Goal: Use online tool/utility: Utilize a website feature to perform a specific function

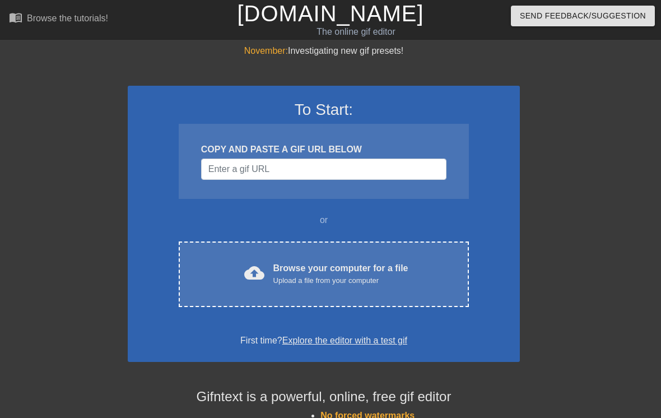
click at [416, 274] on div "cloud_upload Browse your computer for a file Upload a file from your computer" at bounding box center [323, 274] width 243 height 25
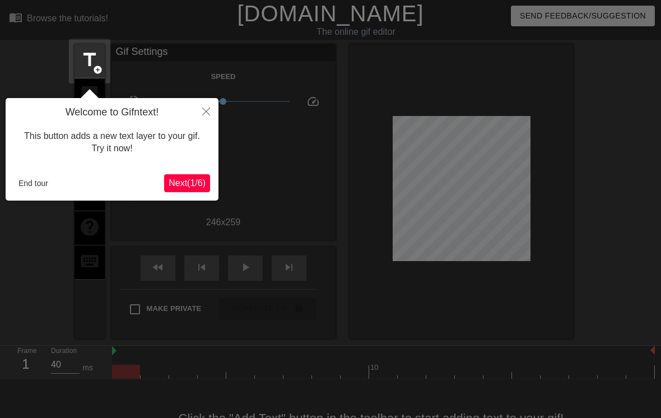
scroll to position [27, 0]
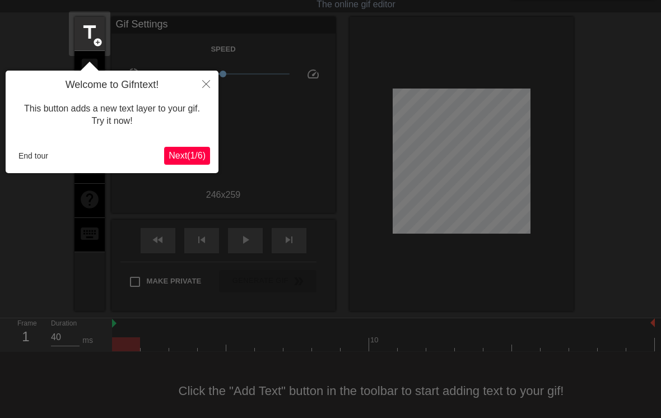
click at [200, 81] on button "Close" at bounding box center [206, 84] width 25 height 26
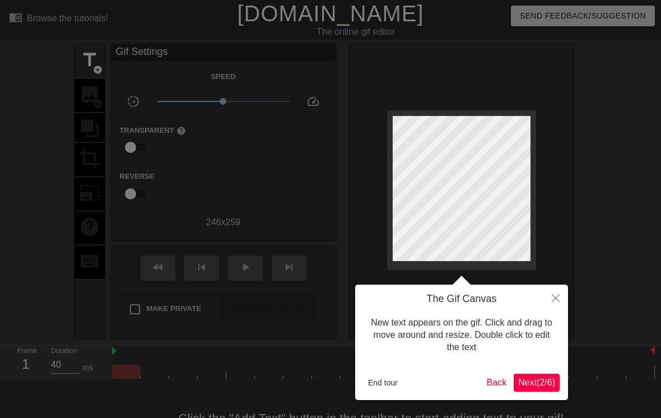
click at [562, 303] on button "Close" at bounding box center [555, 298] width 25 height 26
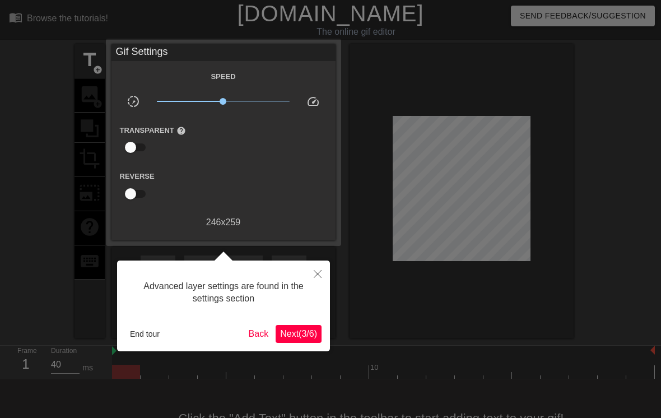
scroll to position [27, 0]
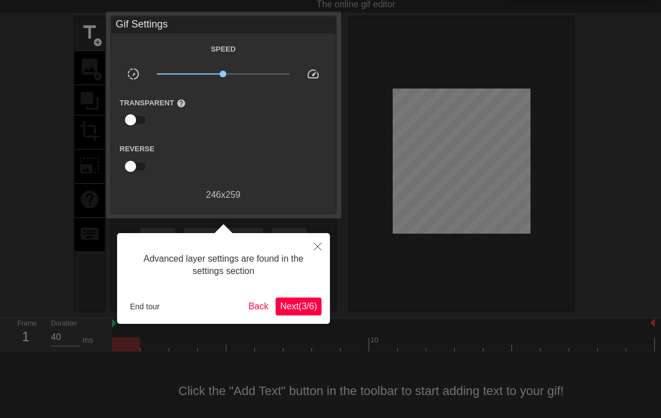
click at [139, 306] on button "End tour" at bounding box center [144, 306] width 39 height 17
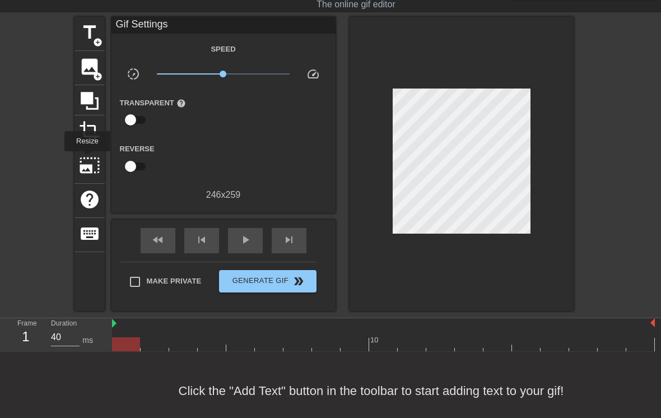
click at [87, 159] on span "photo_size_select_large" at bounding box center [89, 165] width 21 height 21
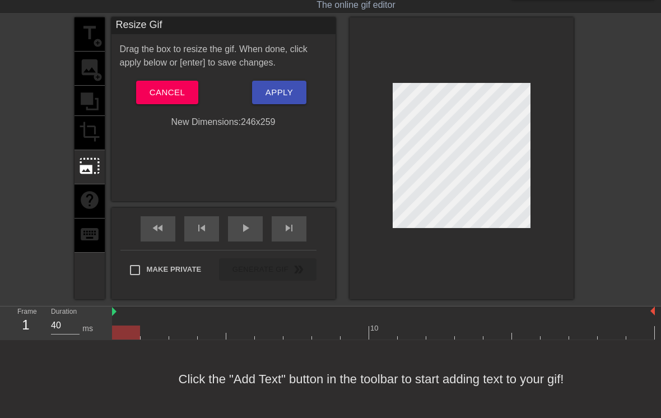
scroll to position [27, 0]
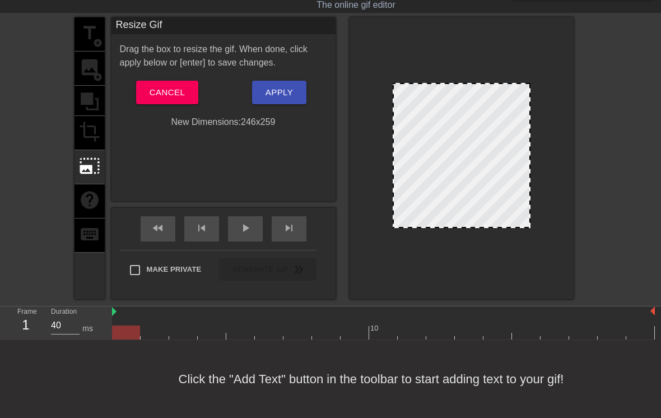
click at [85, 95] on div "title add_circle image add_circle crop photo_size_select_large help keyboard" at bounding box center [89, 158] width 30 height 282
click at [86, 104] on div "title add_circle image add_circle crop photo_size_select_large help keyboard" at bounding box center [89, 158] width 30 height 282
click at [148, 86] on button "Cancel" at bounding box center [167, 93] width 62 height 24
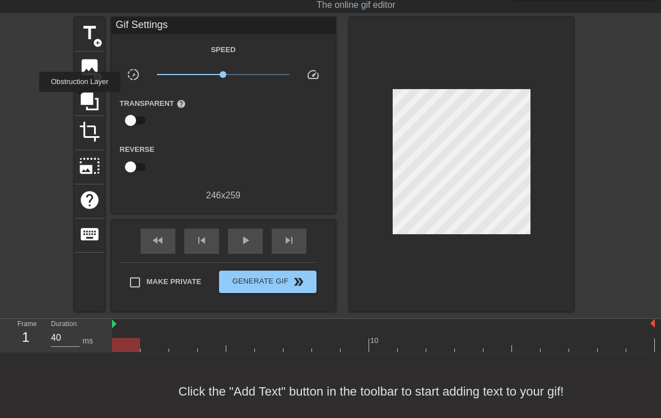
click at [81, 100] on icon at bounding box center [90, 101] width 18 height 18
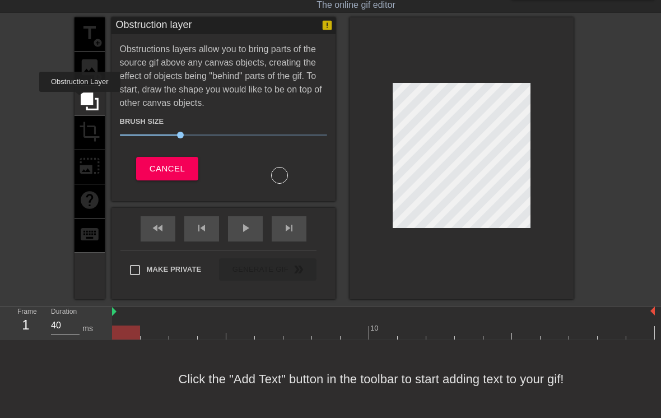
click at [55, 100] on div "title add_circle image add_circle crop photo_size_select_large help keyboard Ob…" at bounding box center [330, 158] width 661 height 282
click at [91, 69] on div "title add_circle image add_circle crop photo_size_select_large help keyboard" at bounding box center [89, 158] width 30 height 282
click at [153, 162] on span "Cancel" at bounding box center [167, 168] width 35 height 15
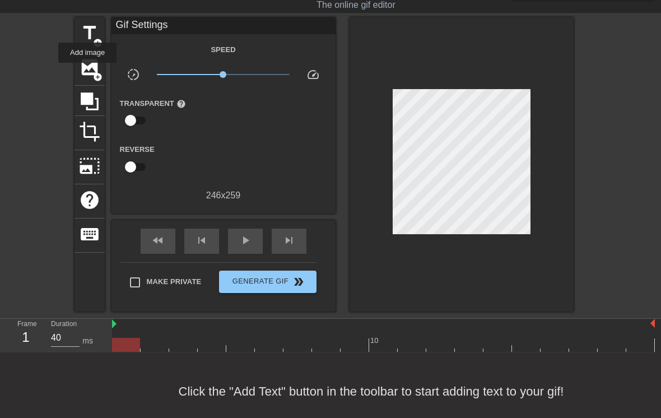
click at [88, 71] on span "image" at bounding box center [89, 67] width 21 height 21
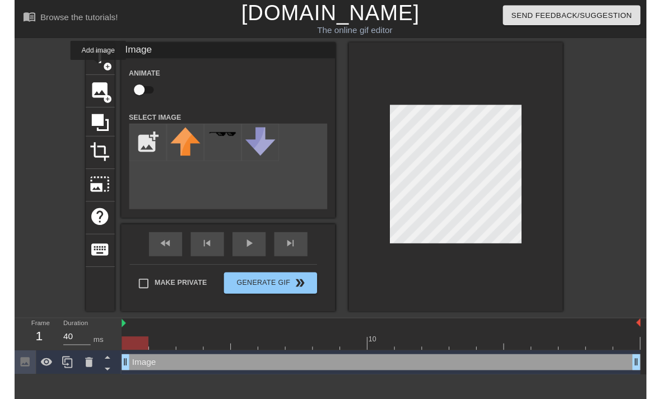
scroll to position [0, 0]
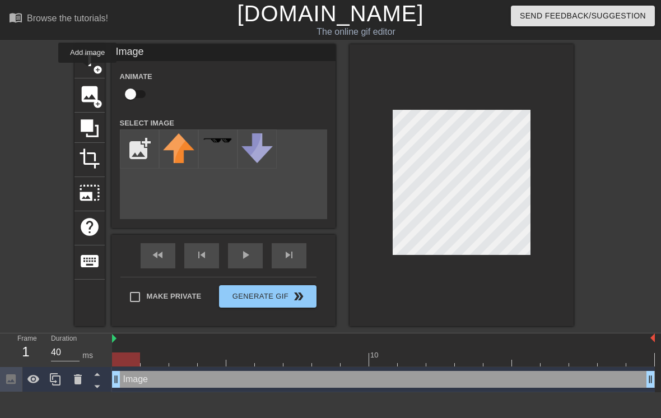
click at [89, 67] on span "title" at bounding box center [89, 59] width 21 height 21
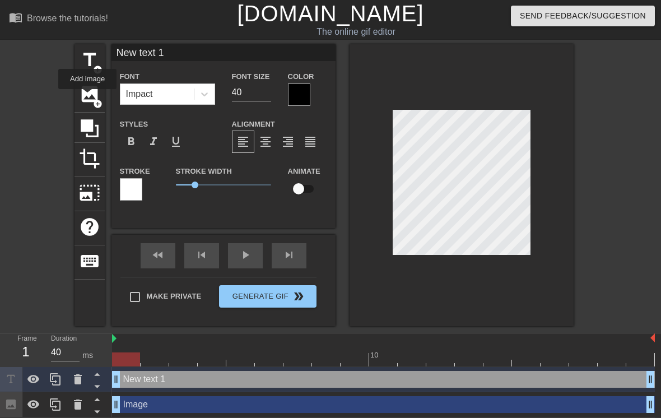
click at [88, 97] on span "image" at bounding box center [89, 93] width 21 height 21
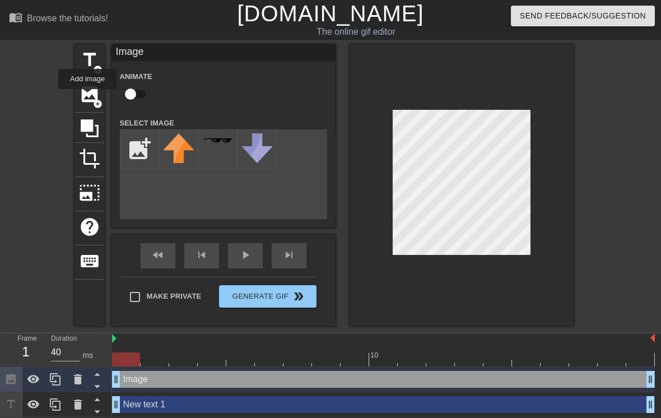
click at [134, 143] on input "file" at bounding box center [139, 149] width 38 height 38
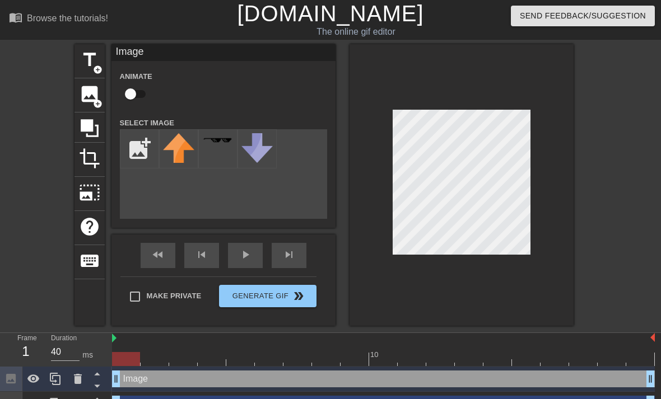
click at [132, 143] on input "file" at bounding box center [139, 149] width 38 height 38
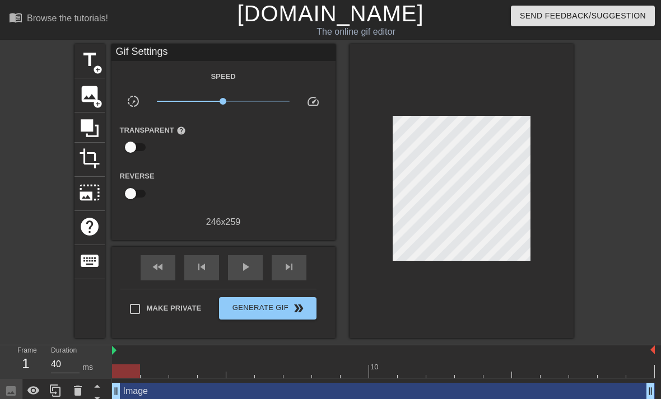
click at [86, 94] on span "image" at bounding box center [89, 93] width 21 height 21
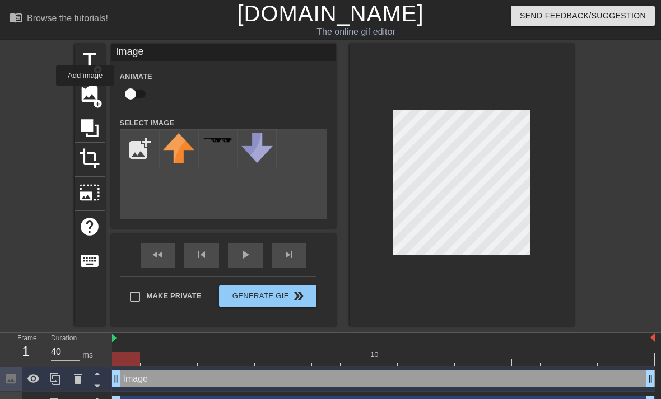
click at [138, 149] on input "file" at bounding box center [139, 149] width 38 height 38
type input "C:\fakepath\IMG_4534.png"
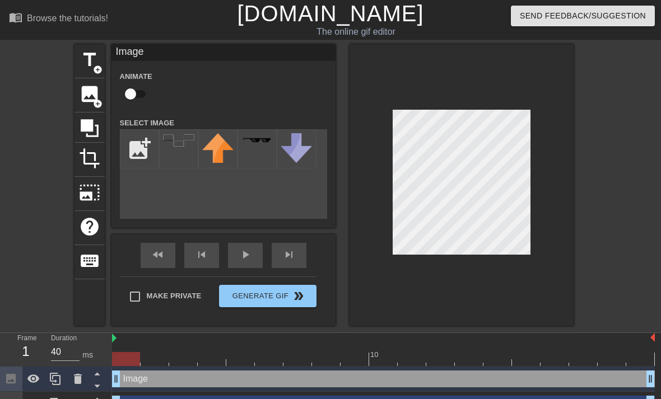
click at [166, 151] on div at bounding box center [178, 148] width 39 height 39
click at [170, 146] on img at bounding box center [178, 140] width 31 height 12
